Goal: Find contact information: Find contact information

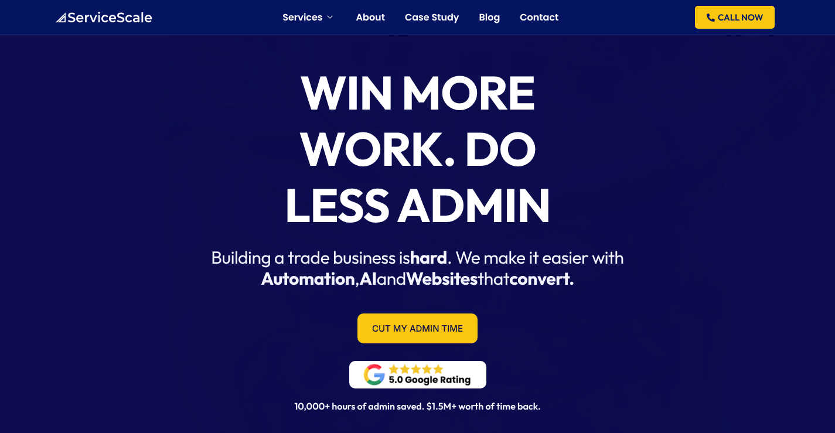
drag, startPoint x: 843, startPoint y: 24, endPoint x: 842, endPoint y: -50, distance: 73.8
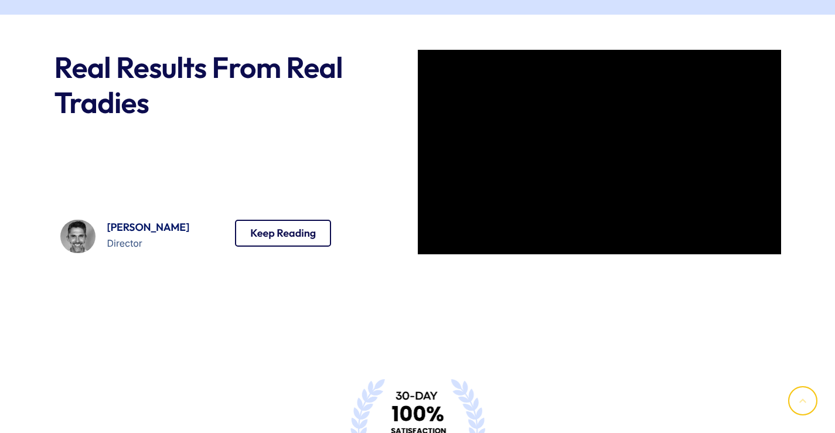
scroll to position [3425, 0]
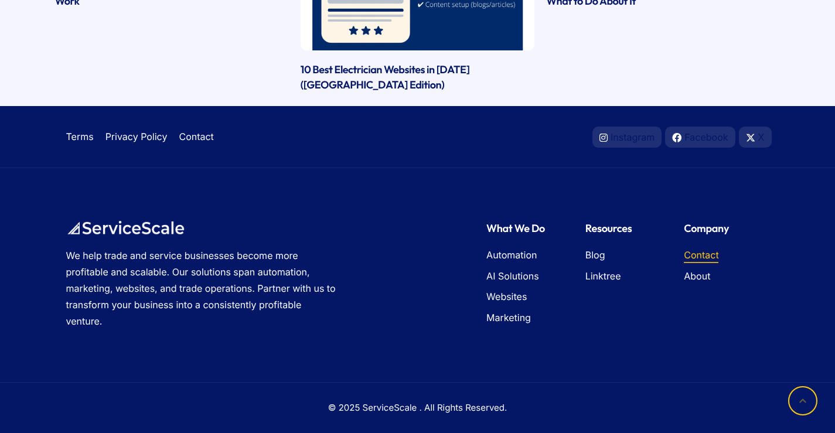
click at [713, 255] on span "Contact" at bounding box center [701, 255] width 35 height 15
click at [797, 399] on icon at bounding box center [802, 400] width 29 height 29
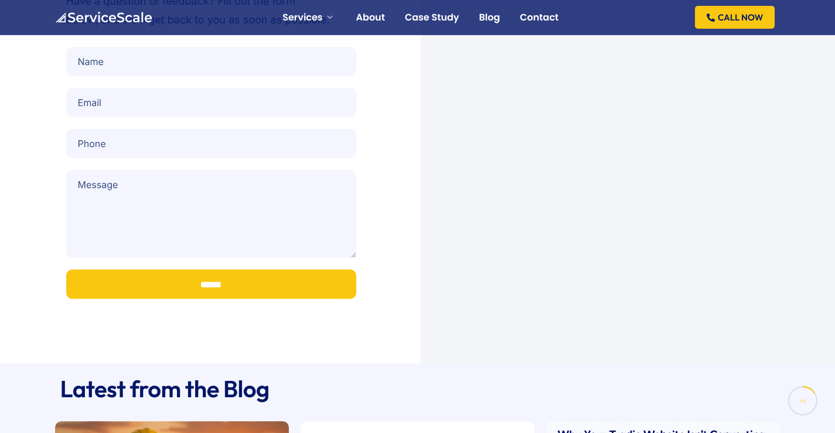
scroll to position [0, 0]
